Goal: Information Seeking & Learning: Check status

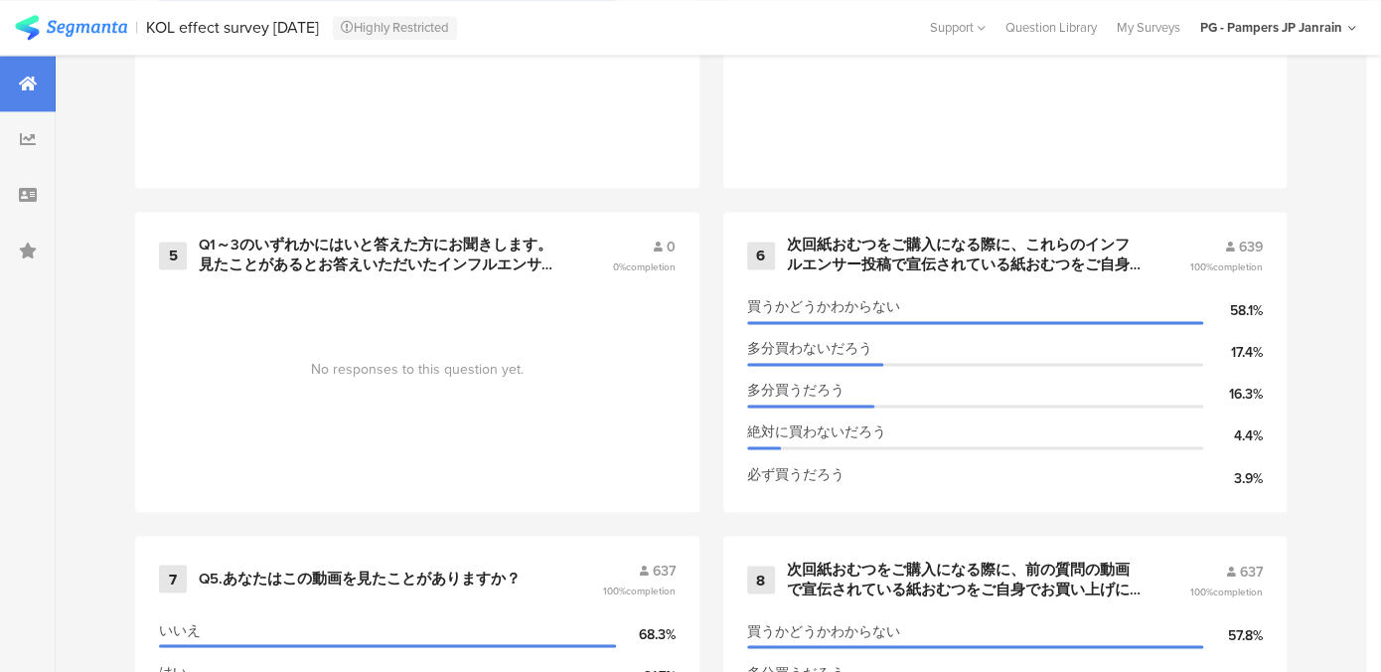
scroll to position [1412, 0]
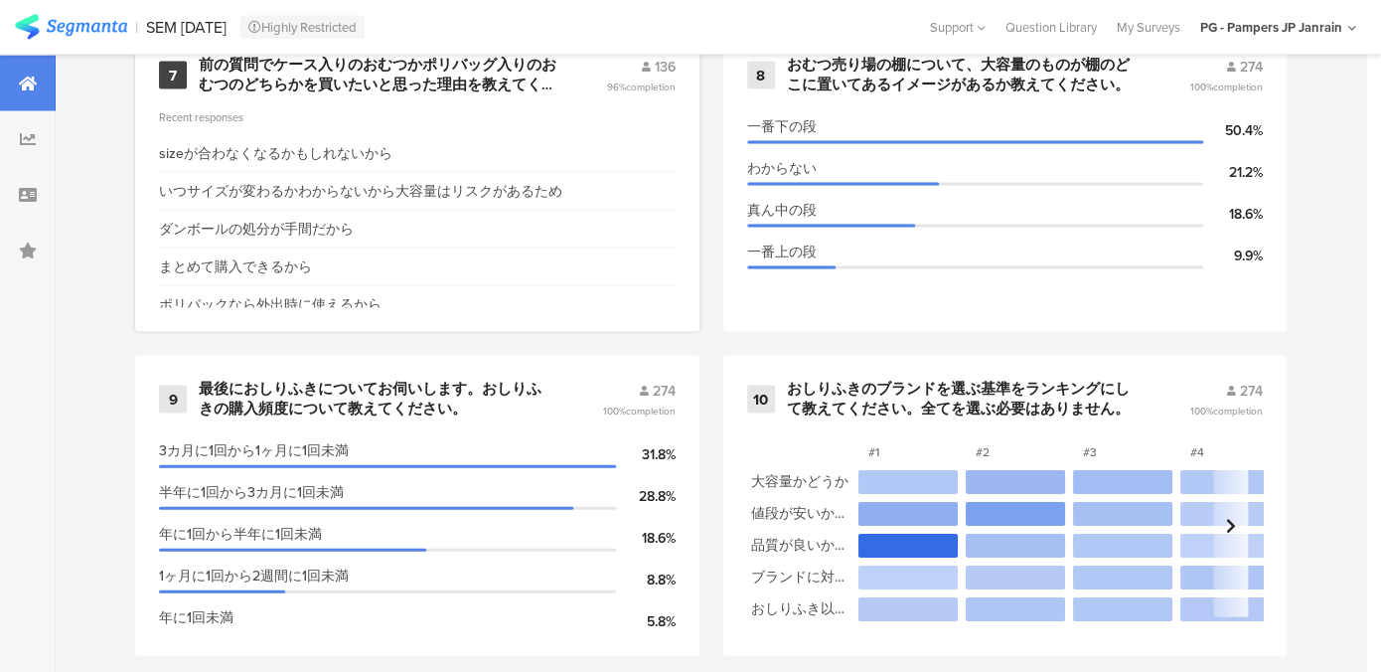
scroll to position [1922, 0]
